Goal: Task Accomplishment & Management: Use online tool/utility

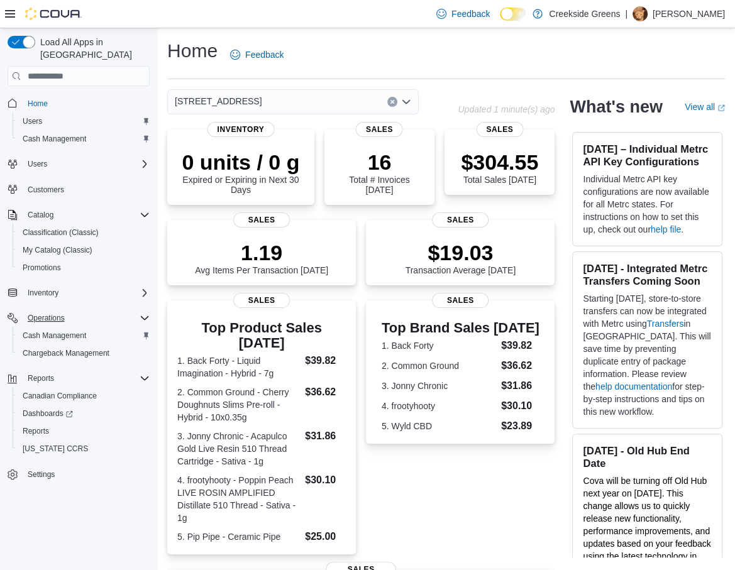
click at [145, 316] on icon "Complex example" at bounding box center [145, 318] width 8 height 4
click at [144, 210] on icon "Complex example" at bounding box center [145, 215] width 10 height 10
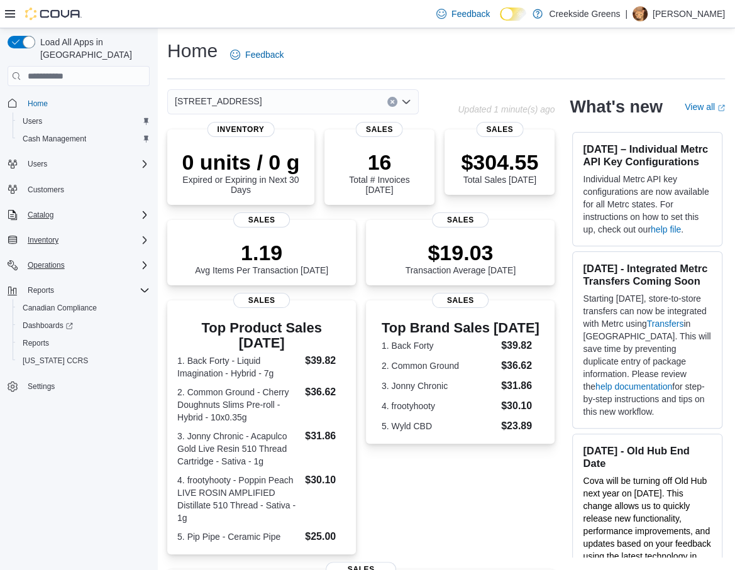
click at [141, 235] on icon "Complex example" at bounding box center [145, 240] width 10 height 10
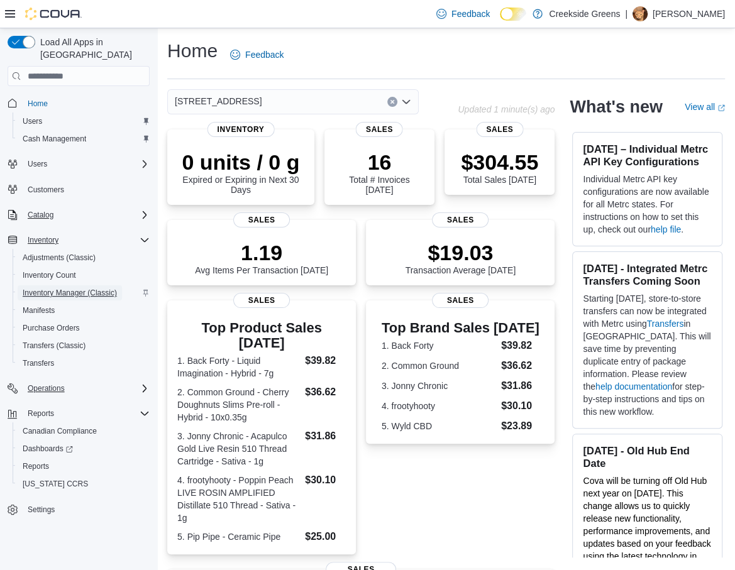
click at [46, 288] on span "Inventory Manager (Classic)" at bounding box center [70, 293] width 94 height 10
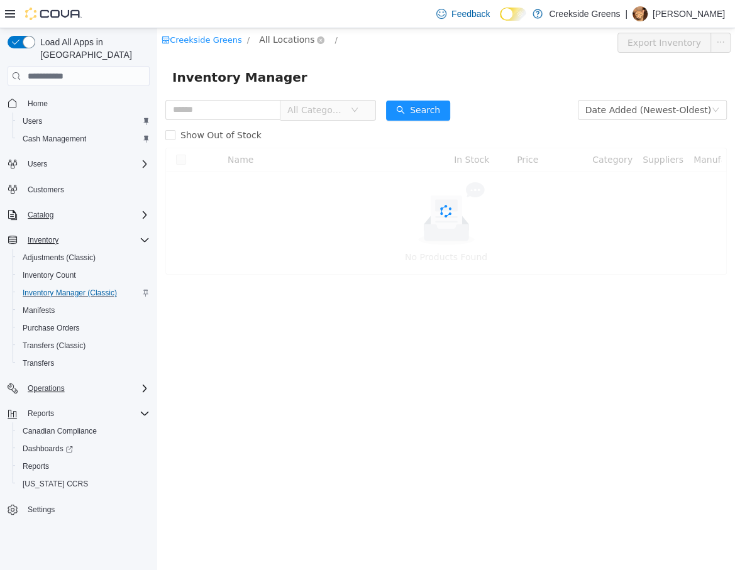
click at [313, 34] on span "All Locations" at bounding box center [292, 40] width 75 height 15
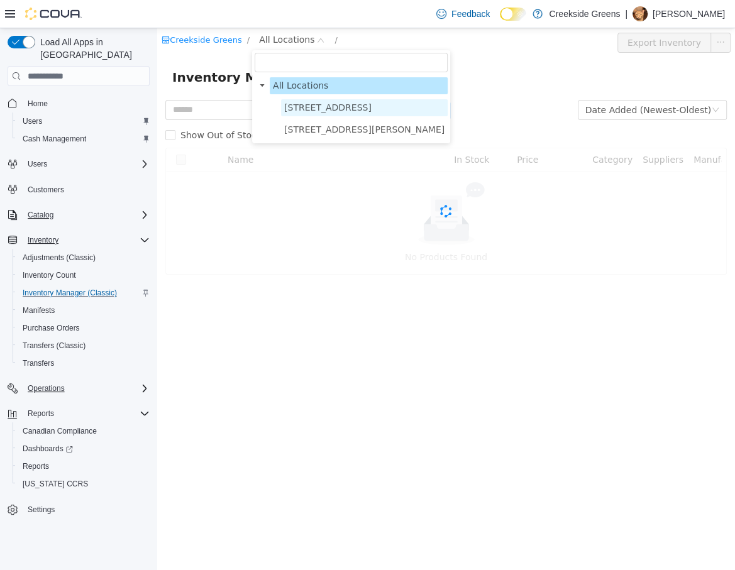
click at [307, 107] on span "[STREET_ADDRESS]" at bounding box center [327, 107] width 87 height 10
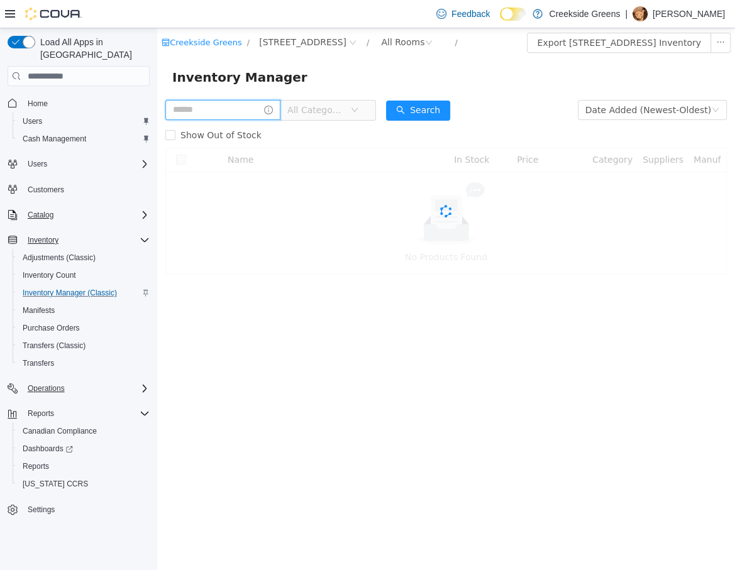
click at [216, 107] on input "text" at bounding box center [222, 110] width 115 height 20
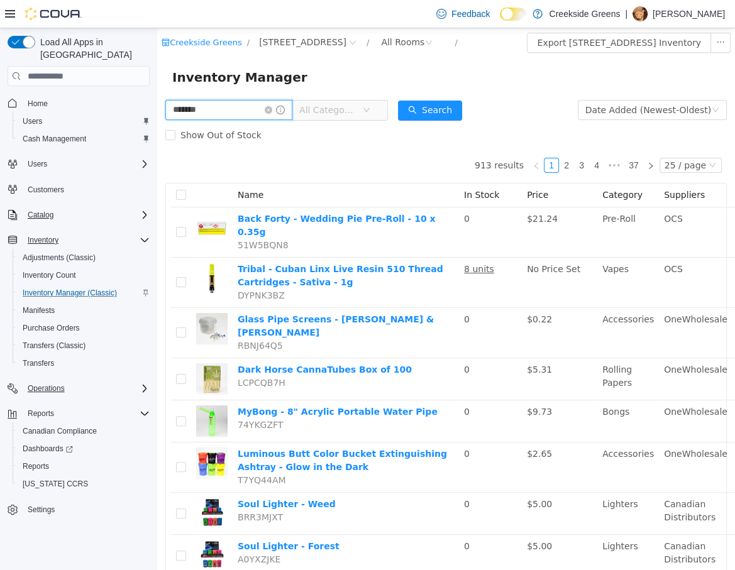
type input "*******"
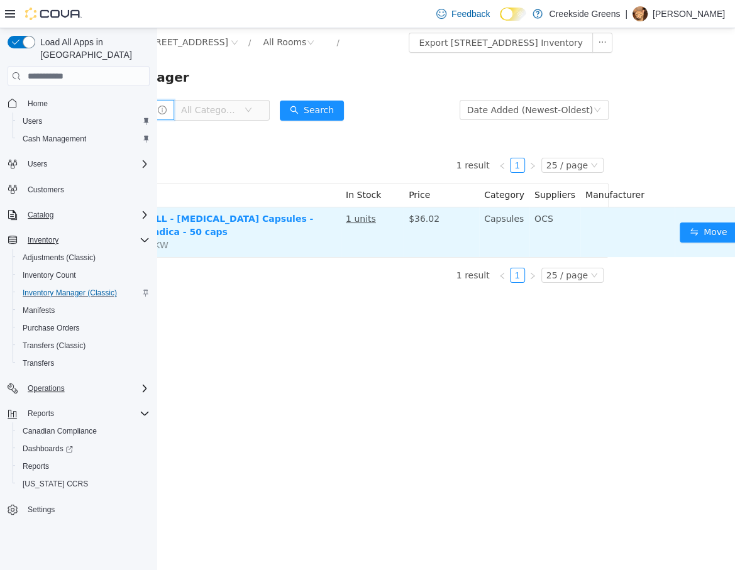
scroll to position [0, 142]
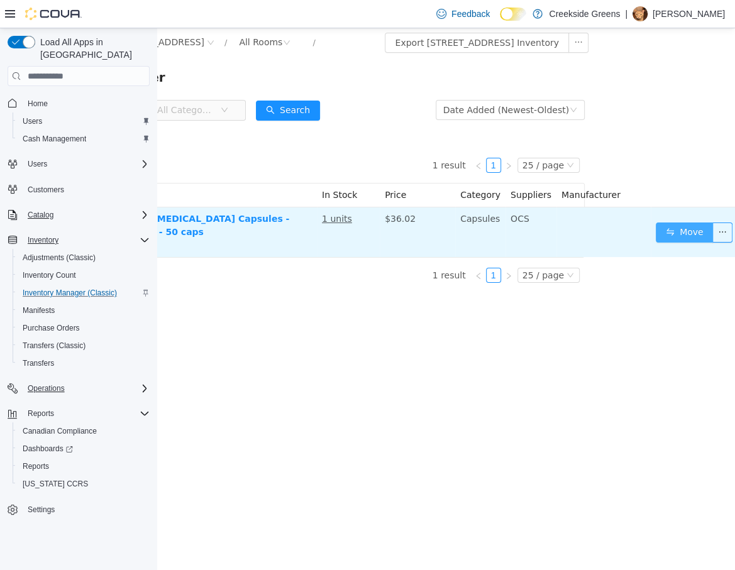
click at [675, 231] on button "Move" at bounding box center [685, 233] width 58 height 20
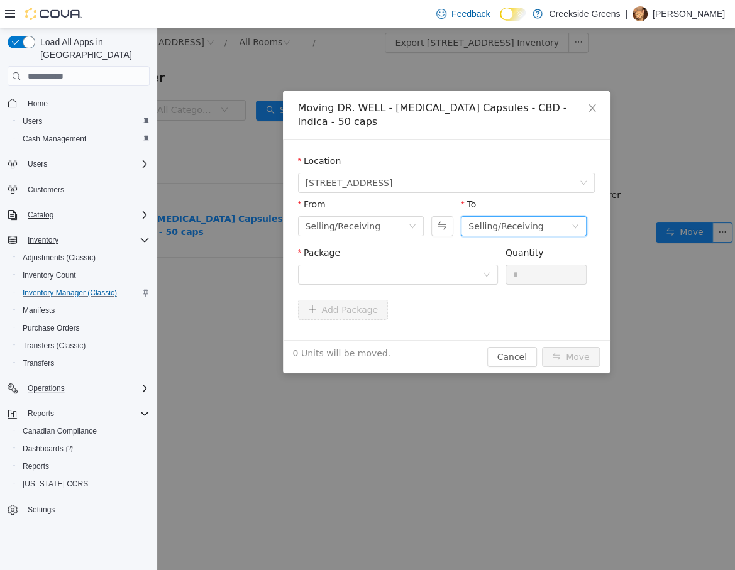
click at [502, 217] on div "Selling/Receiving" at bounding box center [505, 226] width 75 height 19
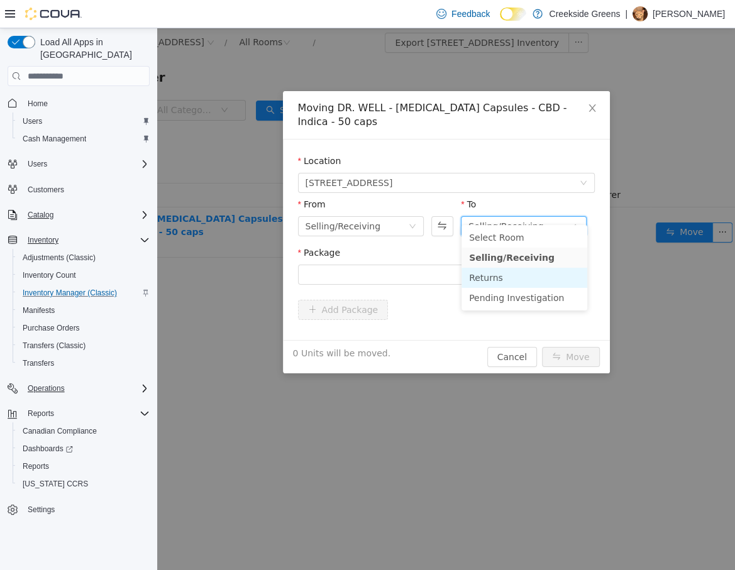
click at [503, 273] on li "Returns" at bounding box center [524, 278] width 126 height 20
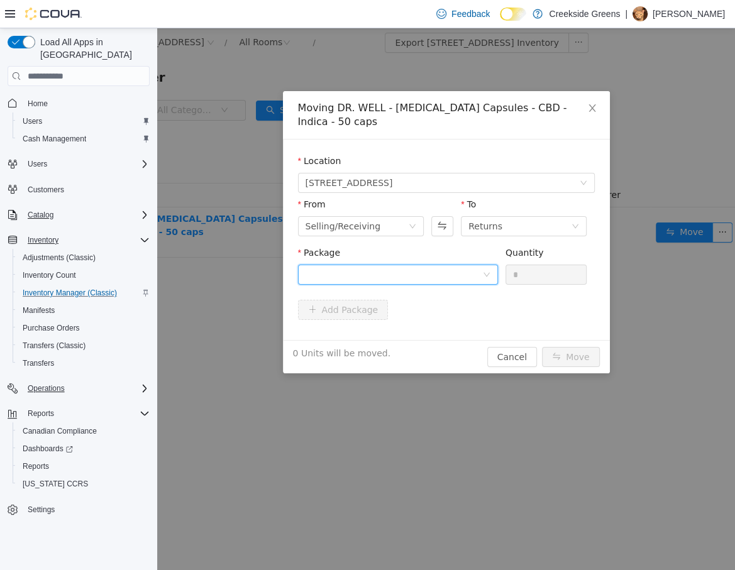
click at [369, 265] on div at bounding box center [393, 274] width 177 height 19
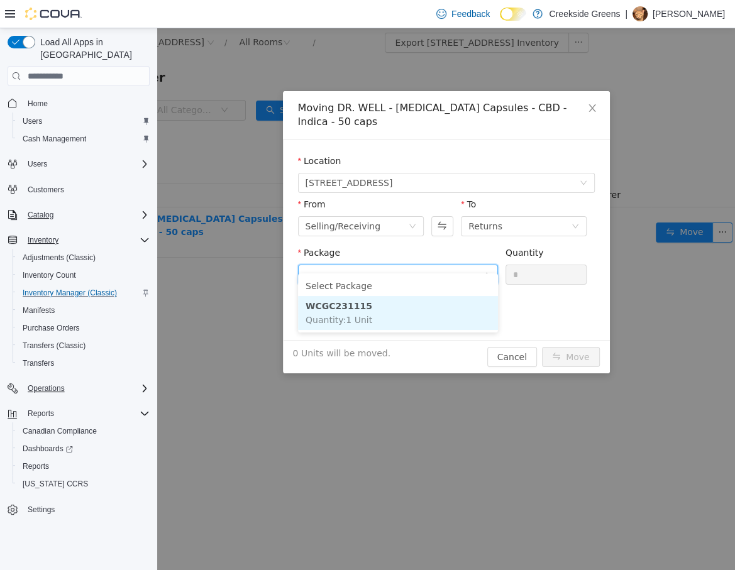
click at [360, 321] on span "Quantity : 1 Unit" at bounding box center [338, 320] width 67 height 10
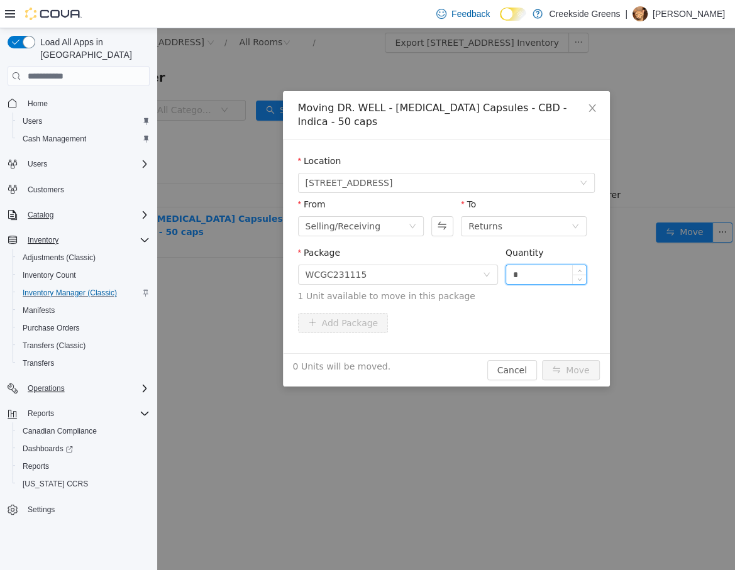
click at [515, 265] on input "*" at bounding box center [546, 274] width 80 height 19
type input "*"
click at [493, 313] on div "Add Package" at bounding box center [446, 323] width 297 height 20
click at [584, 363] on button "Move" at bounding box center [571, 370] width 58 height 20
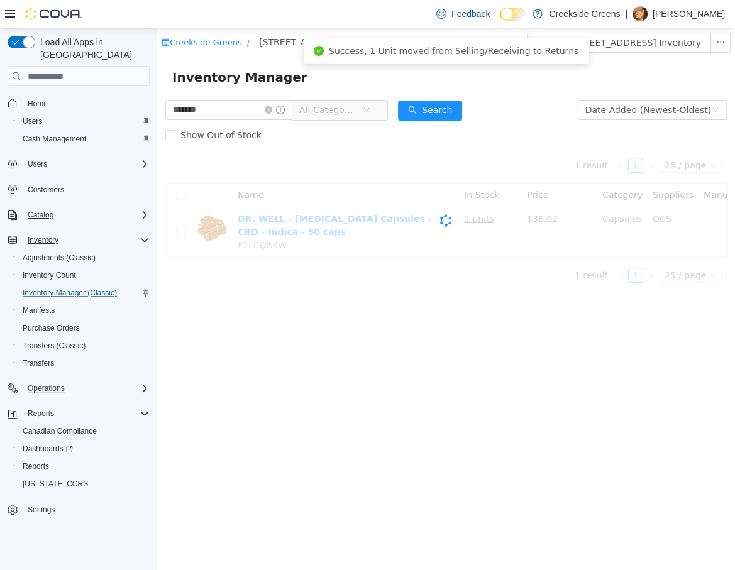
scroll to position [0, 0]
